Goal: Register for event/course

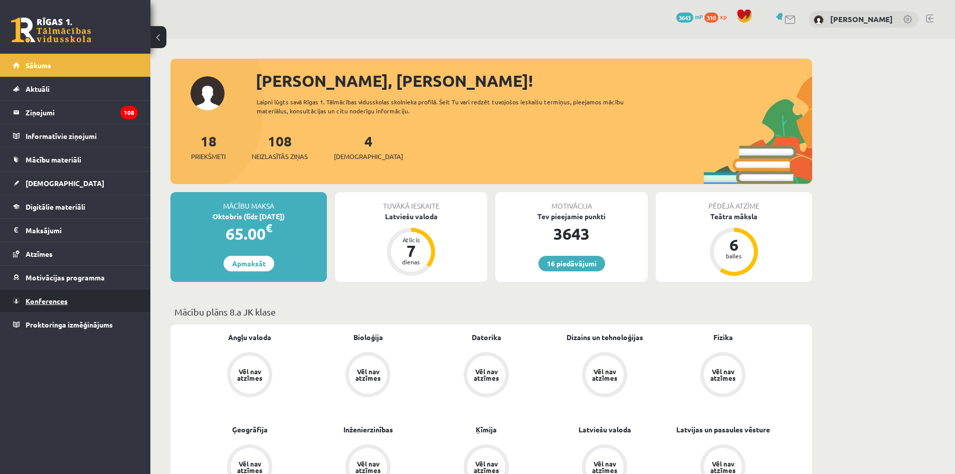
click at [47, 297] on span "Konferences" at bounding box center [47, 300] width 42 height 9
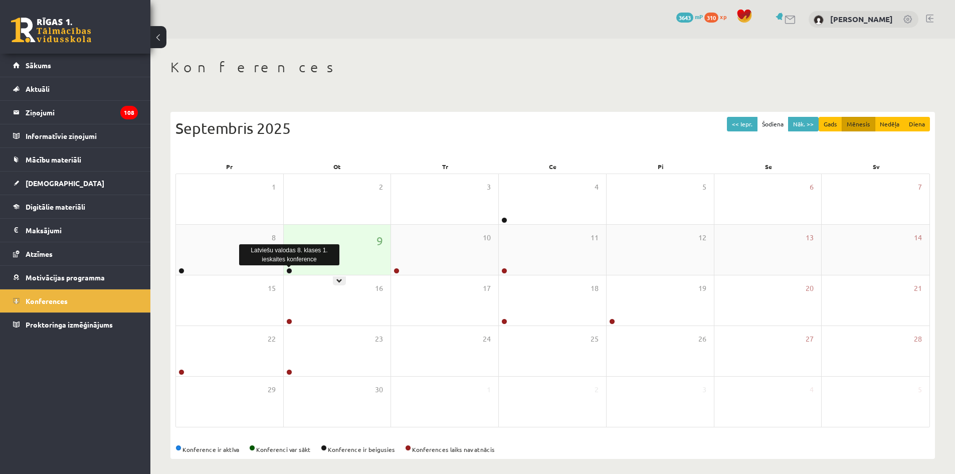
click at [290, 271] on link at bounding box center [289, 271] width 6 height 6
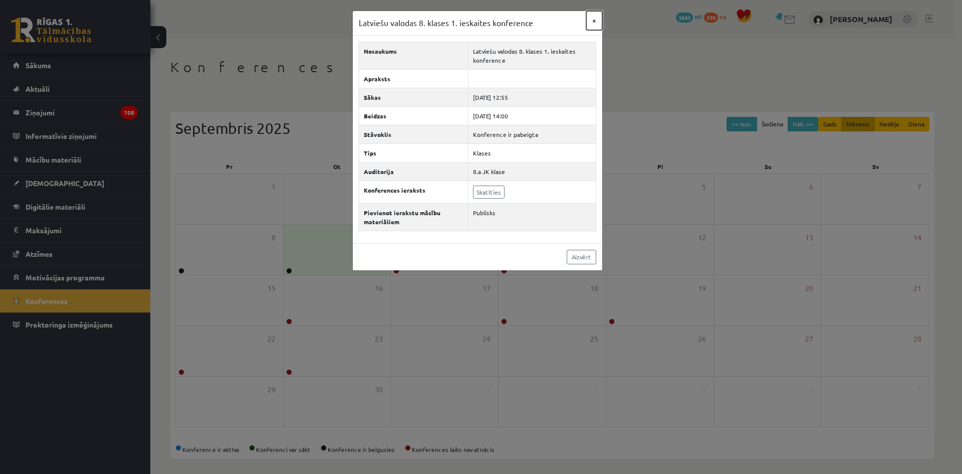
click at [598, 21] on button "×" at bounding box center [595, 20] width 16 height 19
